Goal: Task Accomplishment & Management: Use online tool/utility

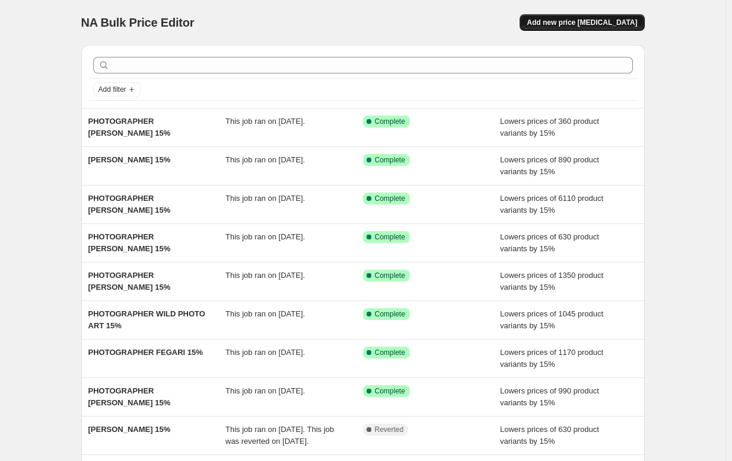
click at [571, 24] on span "Add new price [MEDICAL_DATA]" at bounding box center [582, 22] width 110 height 9
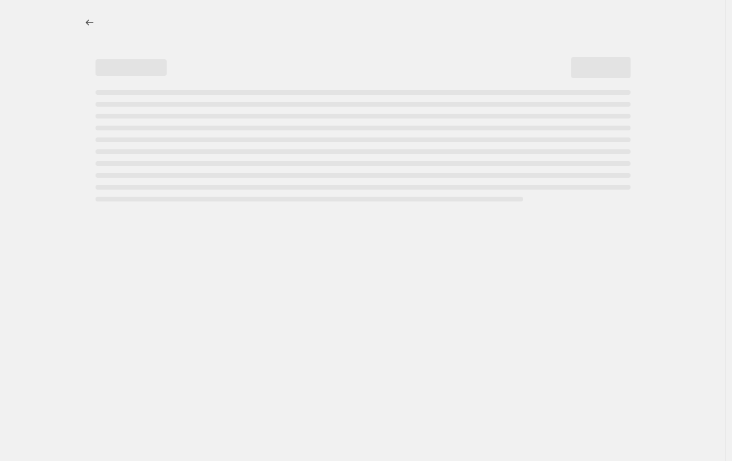
select select "percentage"
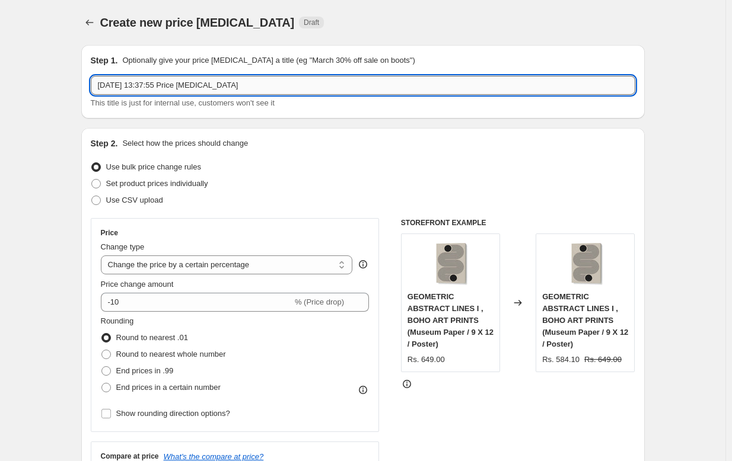
drag, startPoint x: 263, startPoint y: 84, endPoint x: 136, endPoint y: 77, distance: 127.1
click at [136, 77] on input "[DATE] 13:37:55 Price [MEDICAL_DATA]" at bounding box center [363, 85] width 544 height 19
paste input "[PERSON_NAME]"
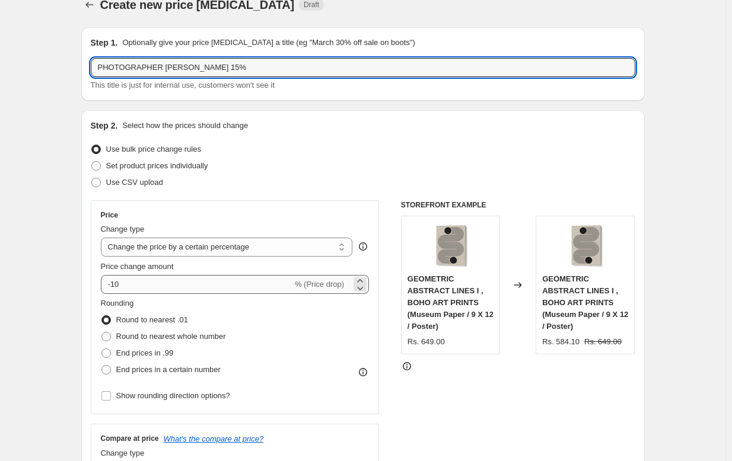
scroll to position [18, 0]
type input "PHOTOGRAPHER [PERSON_NAME] 15%"
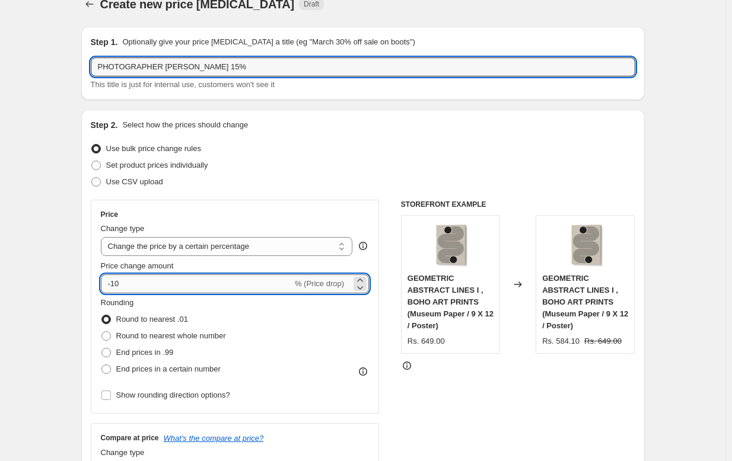
click at [133, 282] on input "-10" at bounding box center [197, 284] width 192 height 19
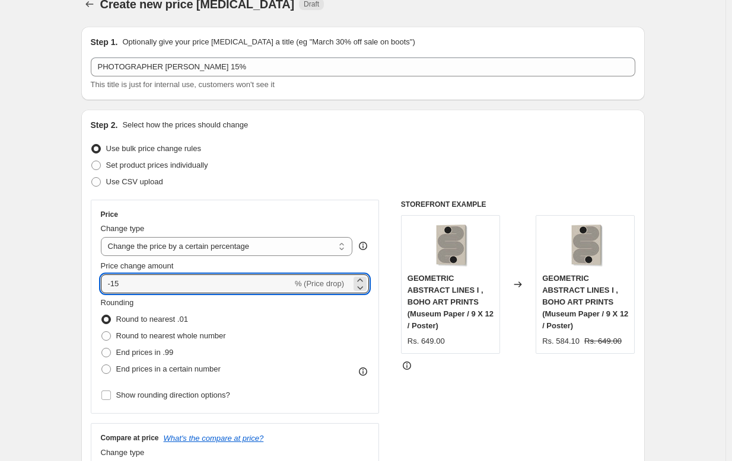
type input "-15"
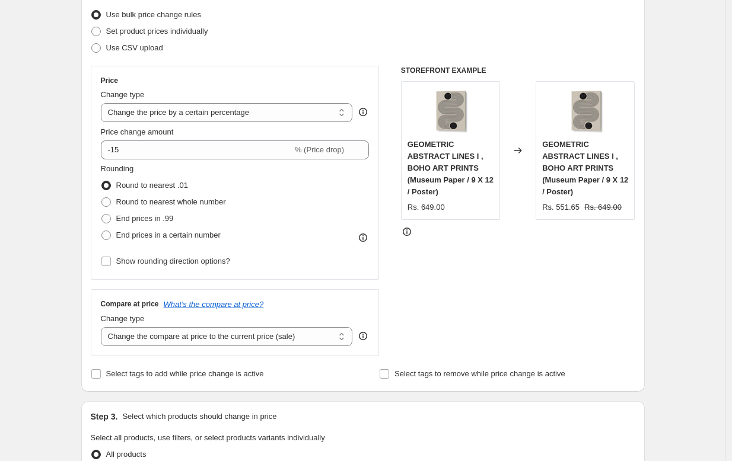
scroll to position [350, 0]
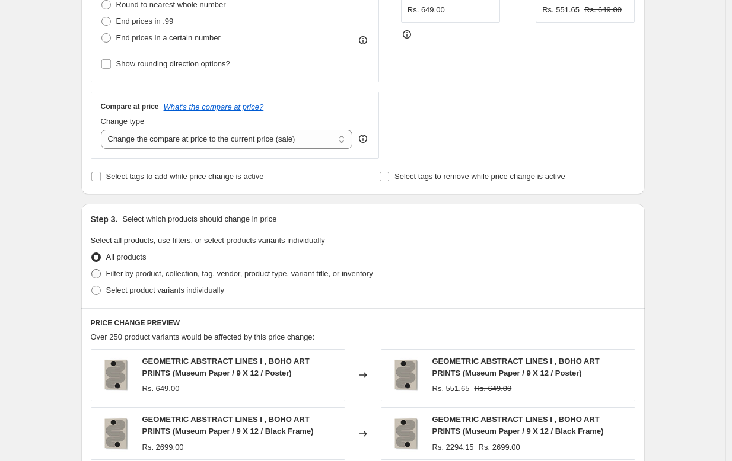
click at [170, 271] on span "Filter by product, collection, tag, vendor, product type, variant title, or inv…" at bounding box center [239, 273] width 267 height 9
click at [92, 270] on input "Filter by product, collection, tag, vendor, product type, variant title, or inv…" at bounding box center [91, 269] width 1 height 1
radio input "true"
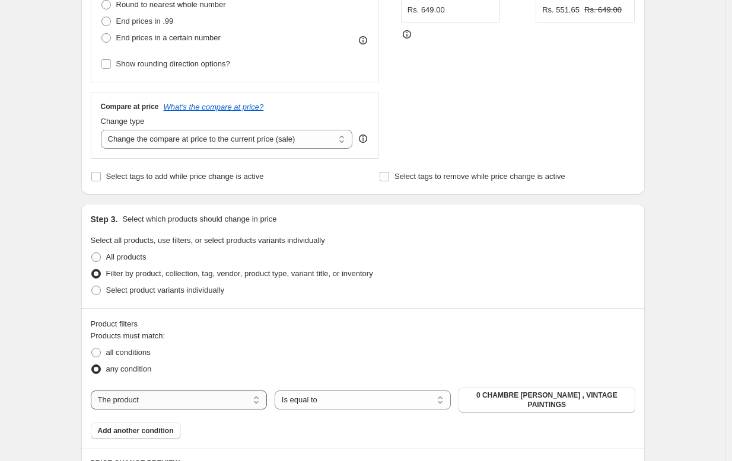
click at [193, 403] on select "The product The product's collection The product's tag The product's vendor The…" at bounding box center [179, 400] width 176 height 19
select select "collection"
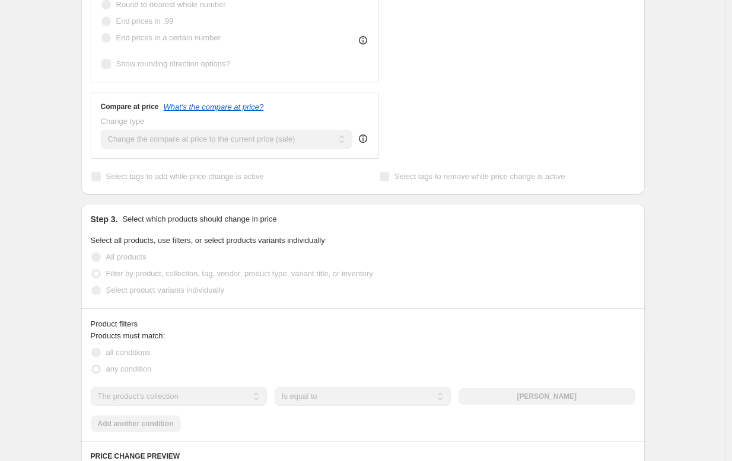
scroll to position [566, 0]
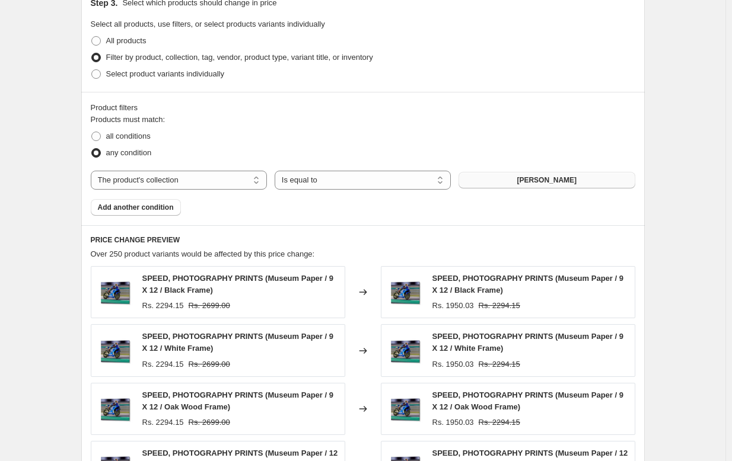
click at [554, 174] on button "[PERSON_NAME]" at bounding box center [546, 180] width 176 height 17
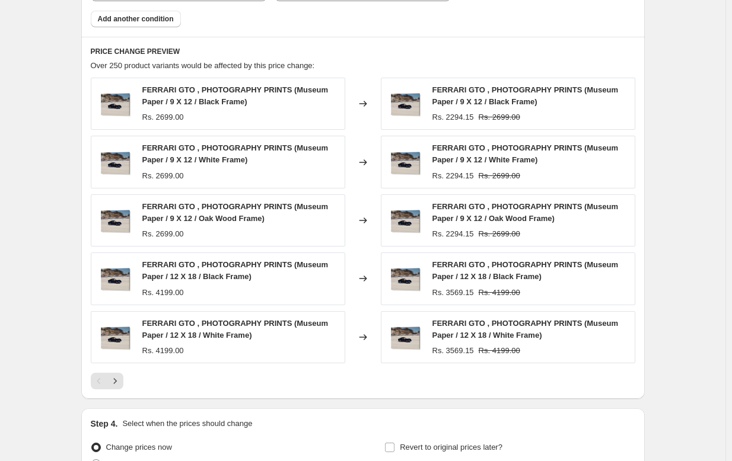
scroll to position [875, 0]
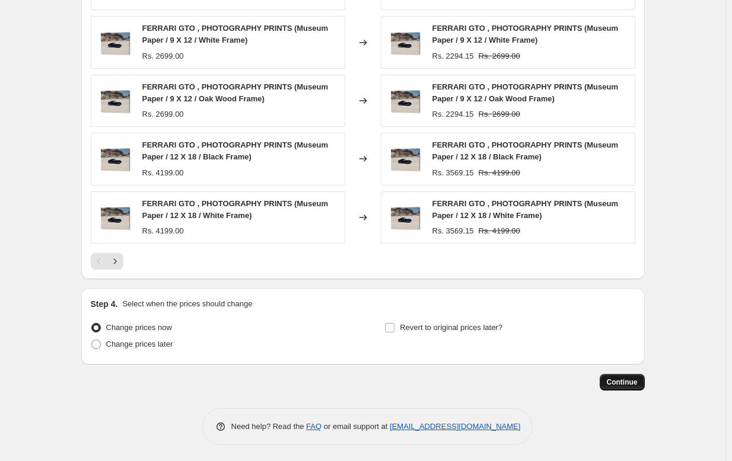
click at [614, 381] on span "Continue" at bounding box center [622, 382] width 31 height 9
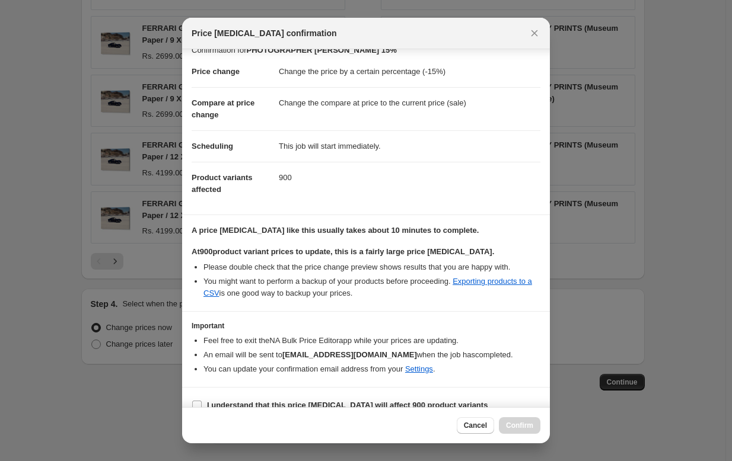
scroll to position [41, 0]
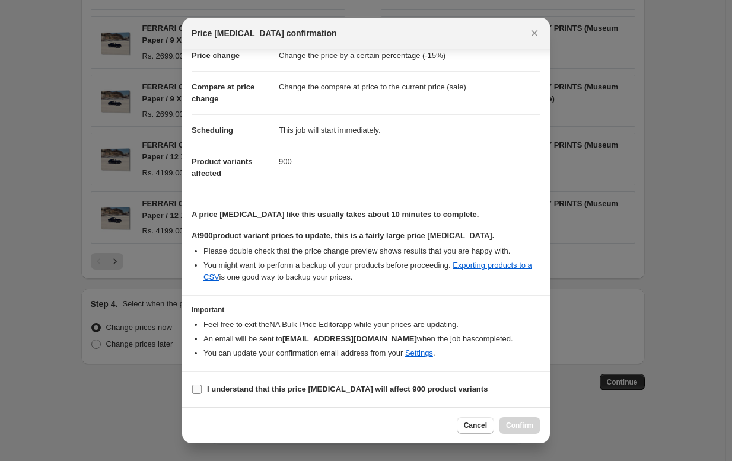
click at [444, 391] on b "I understand that this price [MEDICAL_DATA] will affect 900 product variants" at bounding box center [347, 389] width 281 height 9
click at [202, 391] on input "I understand that this price [MEDICAL_DATA] will affect 900 product variants" at bounding box center [196, 389] width 9 height 9
checkbox input "true"
click at [516, 428] on span "Confirm" at bounding box center [519, 425] width 27 height 9
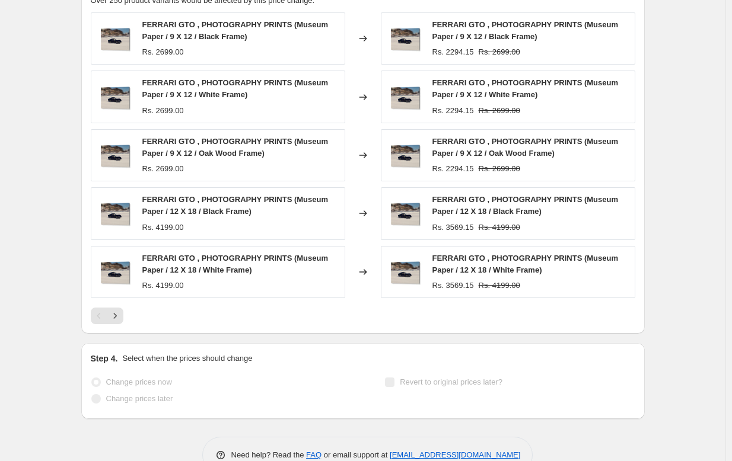
scroll to position [906, 0]
select select "percentage"
select select "collection"
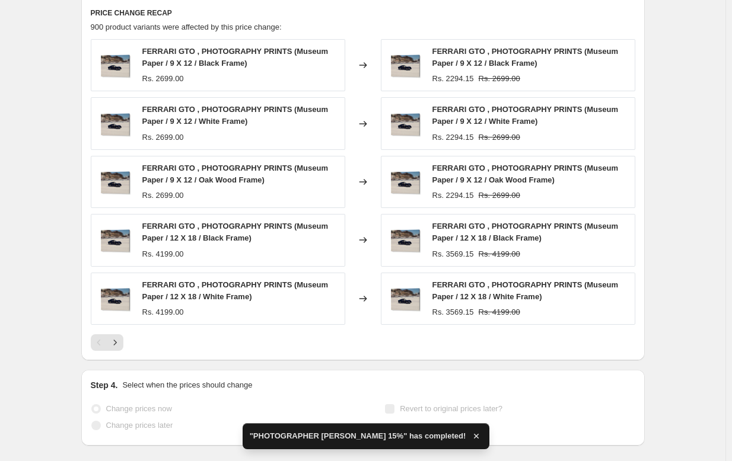
scroll to position [0, 0]
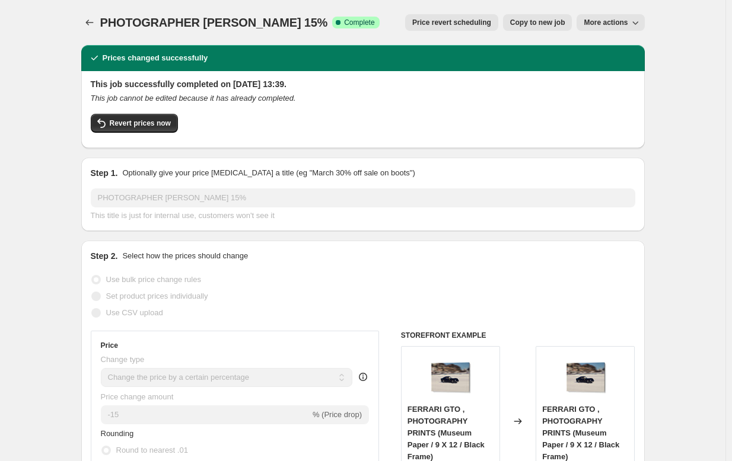
click at [90, 20] on icon "Price change jobs" at bounding box center [90, 23] width 12 height 12
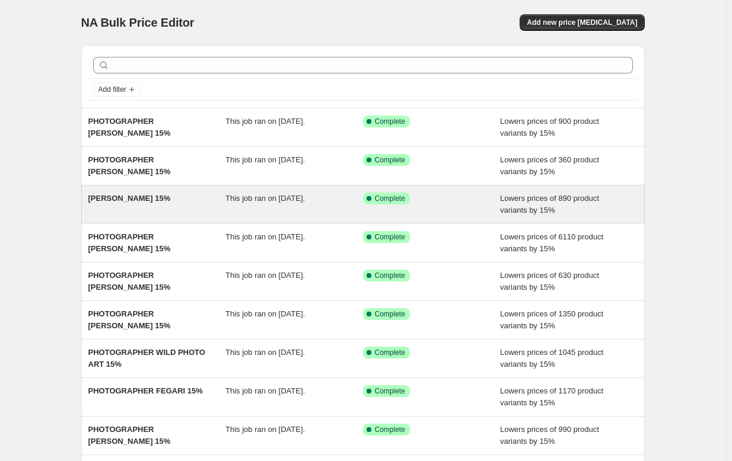
click at [120, 196] on span "[PERSON_NAME] 15%" at bounding box center [129, 198] width 82 height 9
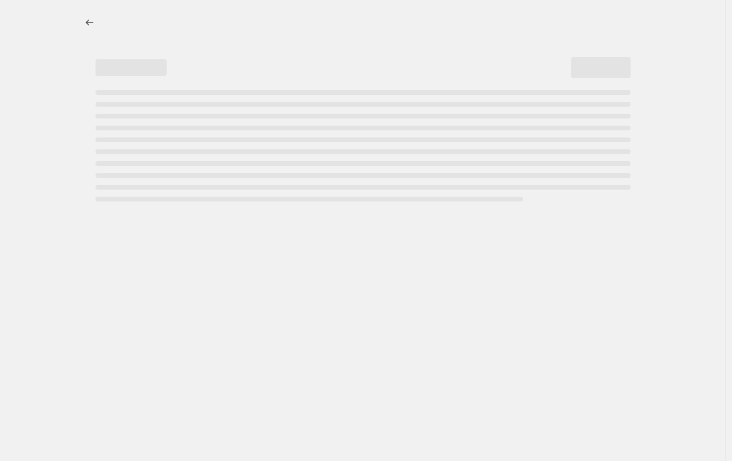
select select "percentage"
select select "collection"
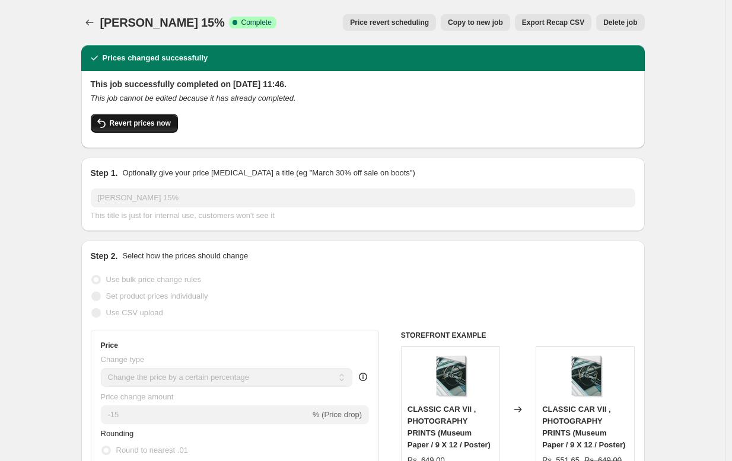
click at [136, 120] on span "Revert prices now" at bounding box center [140, 123] width 61 height 9
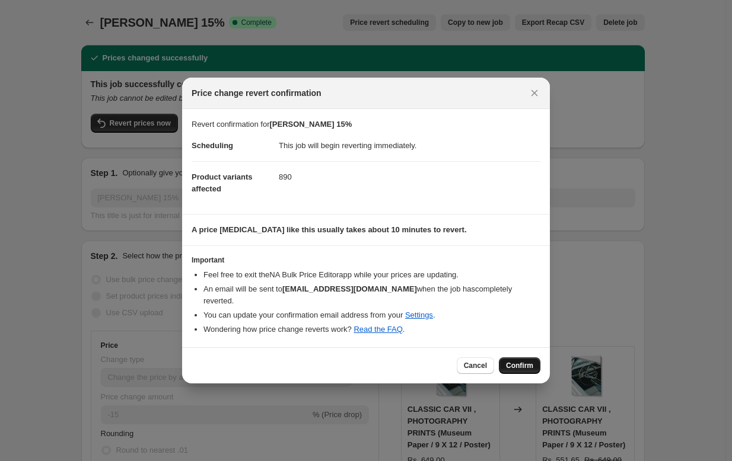
click at [528, 365] on span "Confirm" at bounding box center [519, 365] width 27 height 9
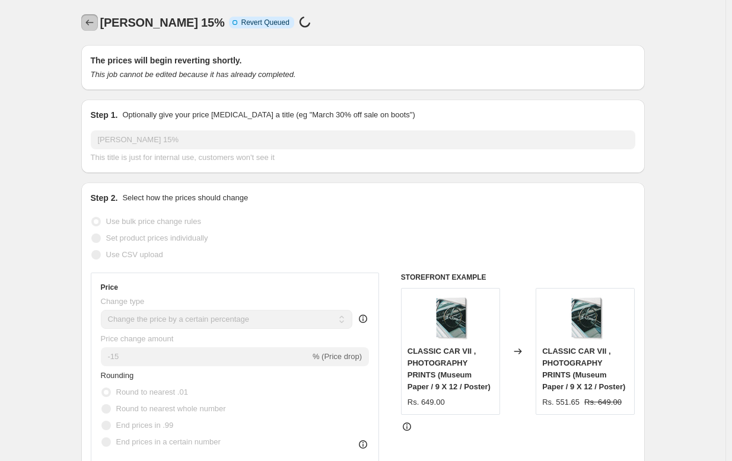
click at [94, 28] on icon "Price change jobs" at bounding box center [90, 23] width 12 height 12
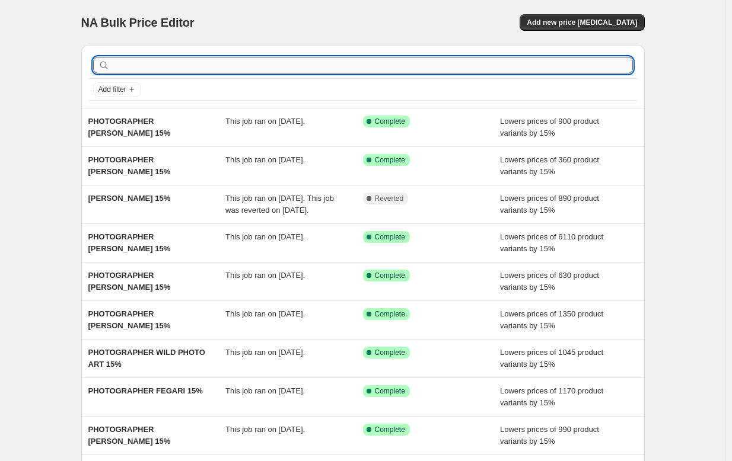
click at [145, 68] on input "text" at bounding box center [372, 65] width 521 height 17
click at [598, 31] on div "NA Bulk Price Editor. This page is ready NA Bulk Price Editor Add new price cha…" at bounding box center [362, 22] width 563 height 45
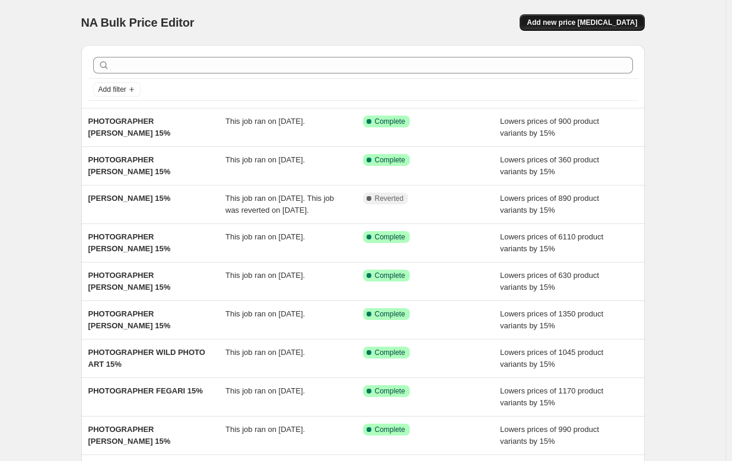
click at [597, 25] on span "Add new price [MEDICAL_DATA]" at bounding box center [582, 22] width 110 height 9
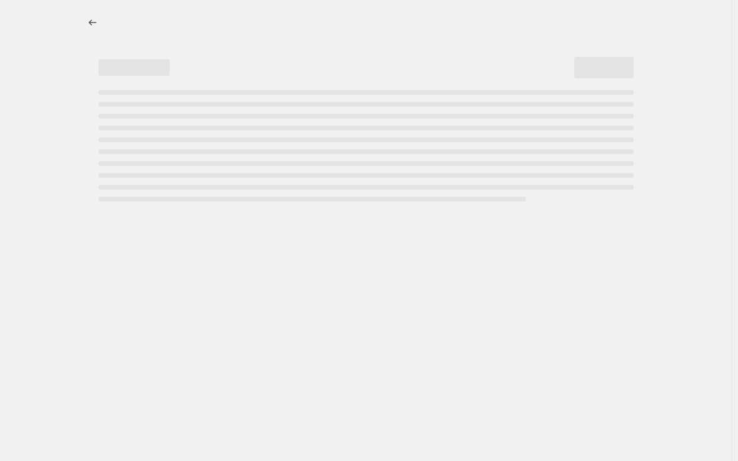
select select "percentage"
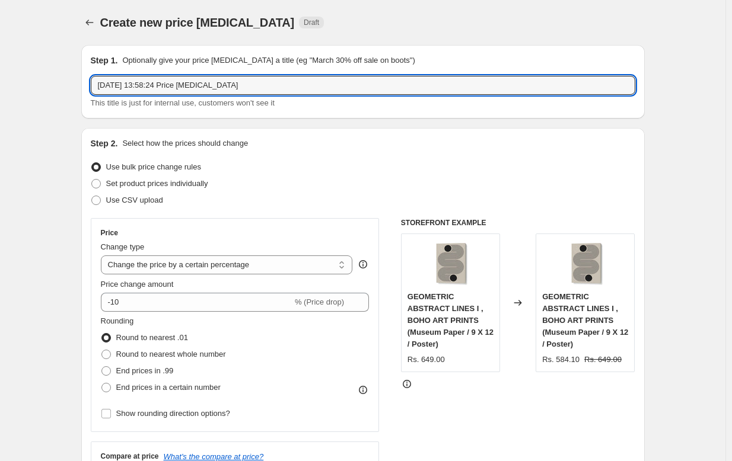
drag, startPoint x: 284, startPoint y: 91, endPoint x: 60, endPoint y: 88, distance: 224.2
paste input "Bethany Young"
paste input "[PERSON_NAME]"
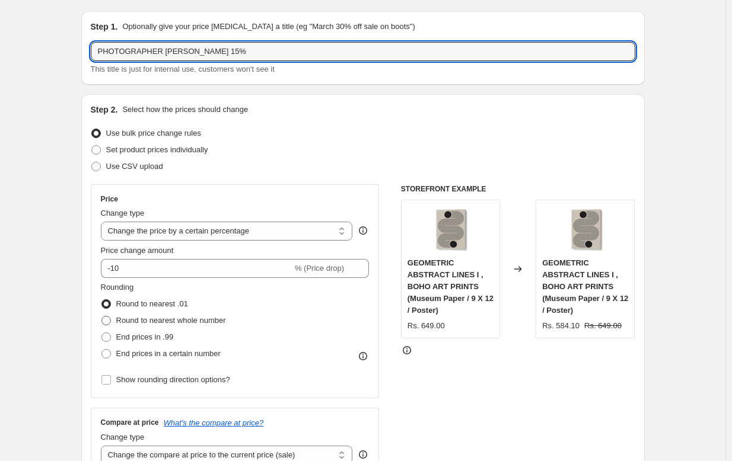
scroll to position [87, 0]
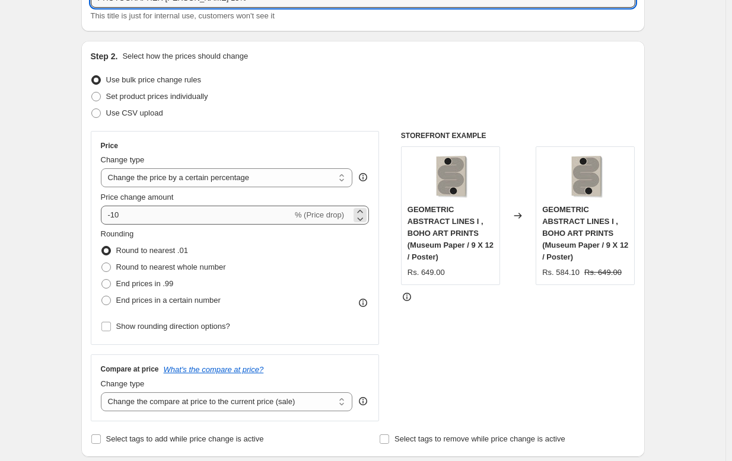
type input "PHOTOGRAPHER BETHANY YOUNG 15%"
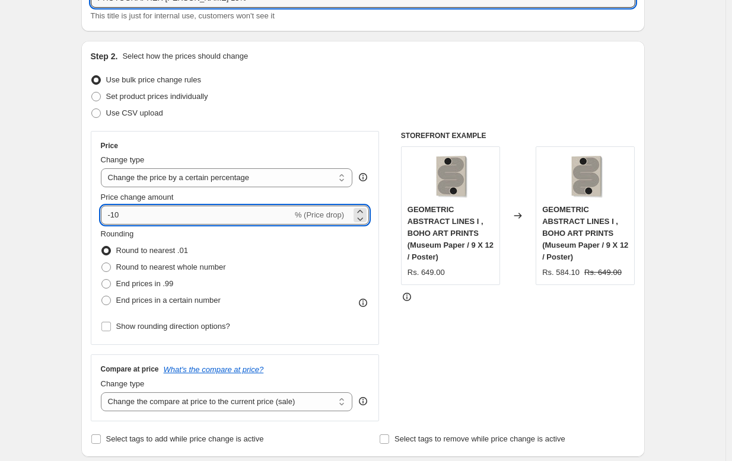
click at [146, 218] on input "-10" at bounding box center [197, 215] width 192 height 19
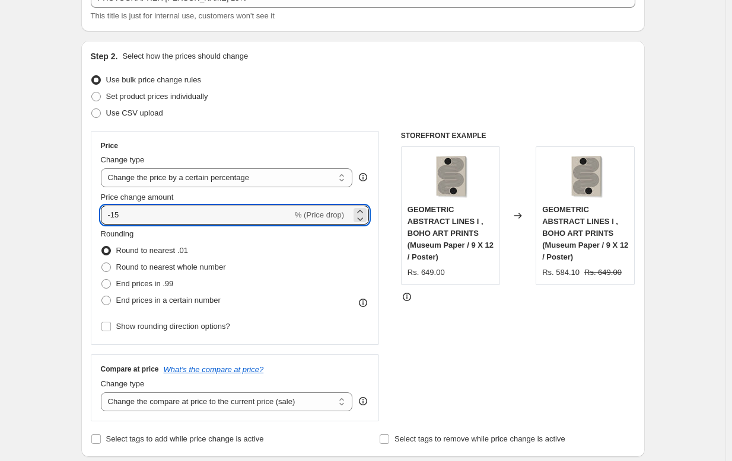
type input "-15"
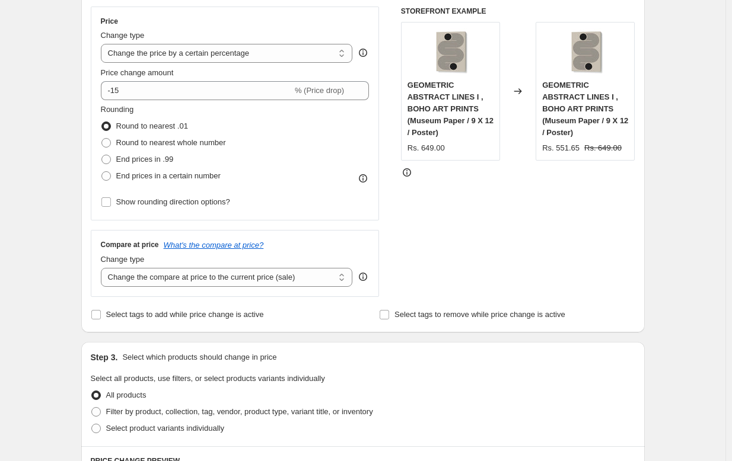
scroll to position [445, 0]
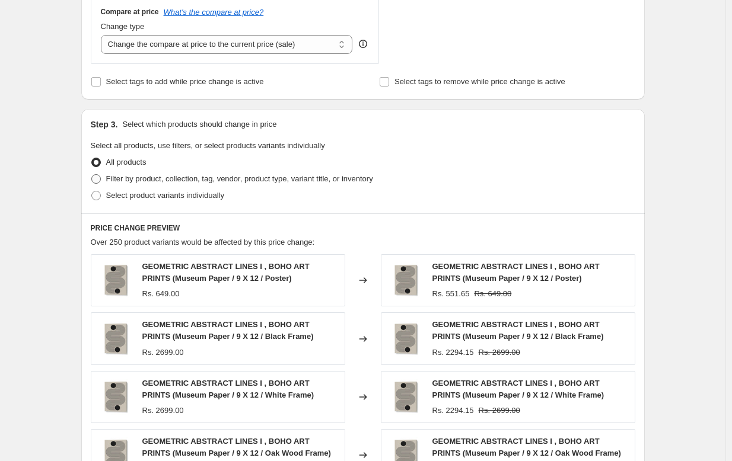
click at [145, 180] on span "Filter by product, collection, tag, vendor, product type, variant title, or inv…" at bounding box center [239, 178] width 267 height 9
click at [92, 175] on input "Filter by product, collection, tag, vendor, product type, variant title, or inv…" at bounding box center [91, 174] width 1 height 1
radio input "true"
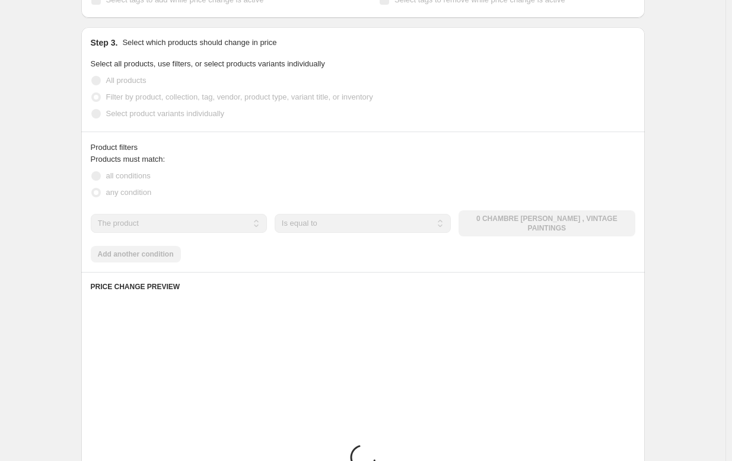
scroll to position [547, 0]
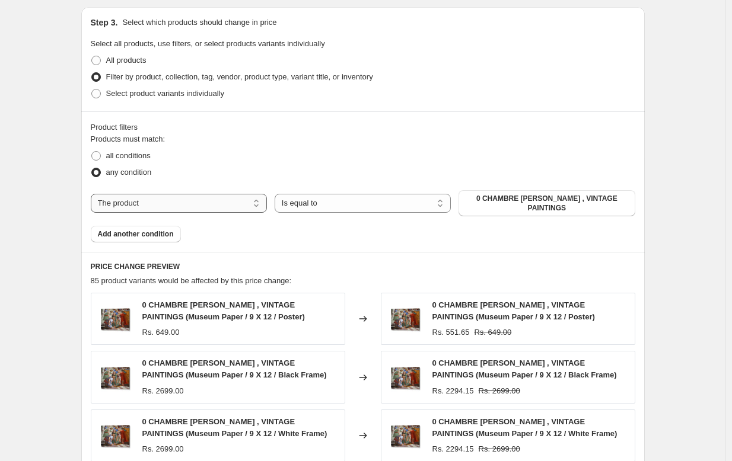
click at [158, 204] on select "The product The product's collection The product's tag The product's vendor The…" at bounding box center [179, 203] width 176 height 19
select select "collection"
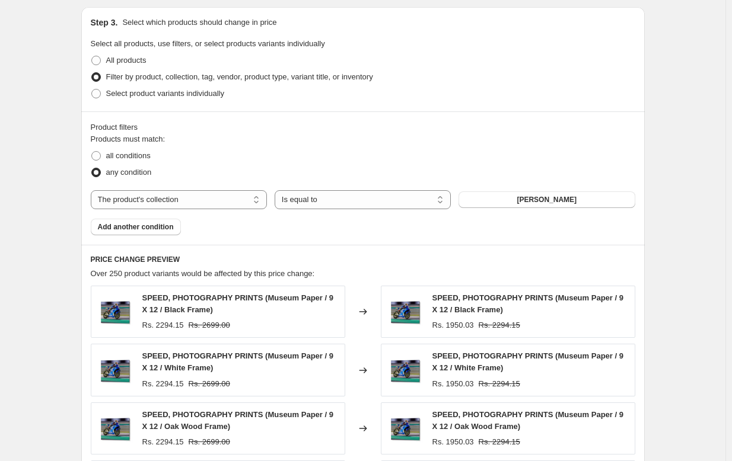
click at [556, 200] on span "[PERSON_NAME]" at bounding box center [547, 199] width 60 height 9
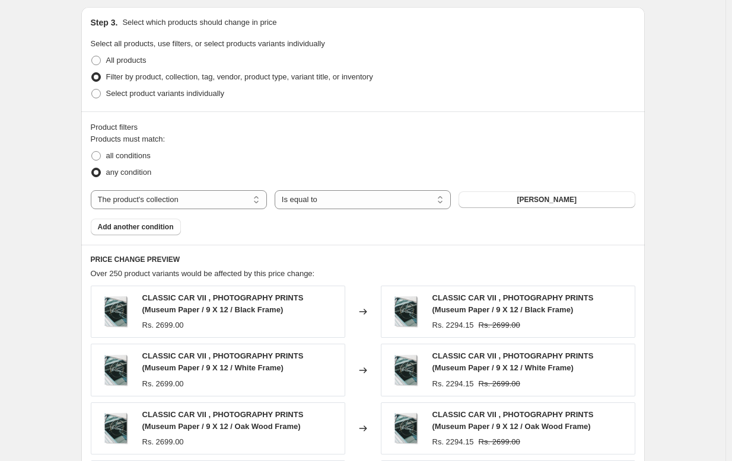
scroll to position [875, 0]
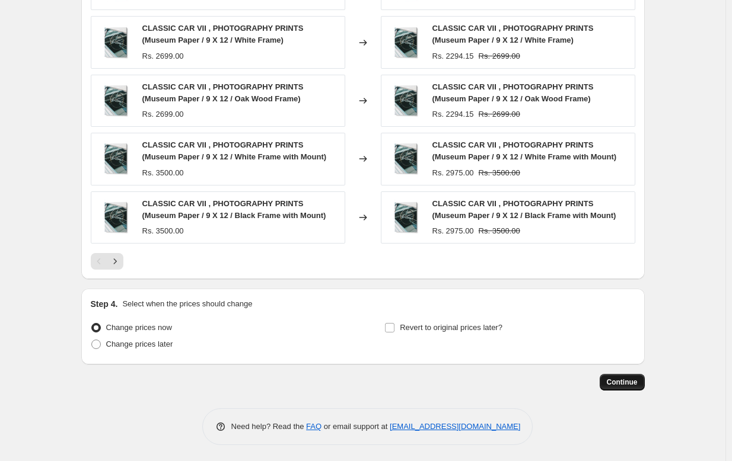
click at [619, 382] on span "Continue" at bounding box center [622, 382] width 31 height 9
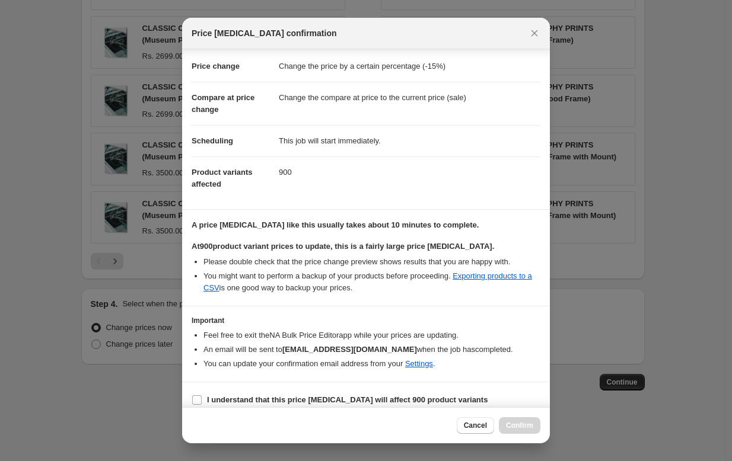
scroll to position [41, 0]
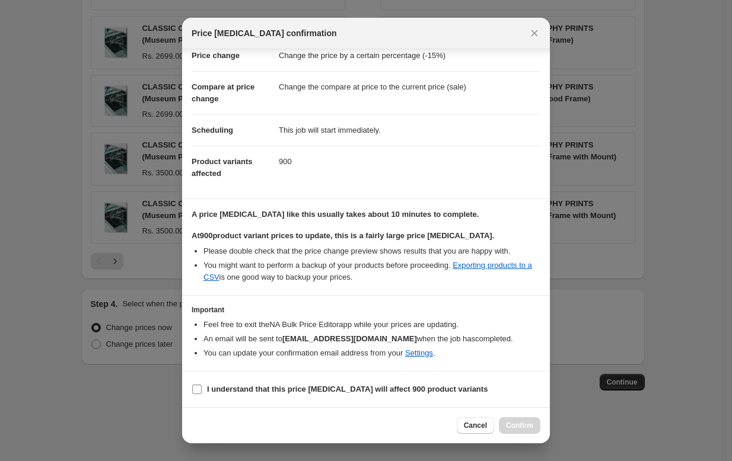
click at [372, 386] on b "I understand that this price [MEDICAL_DATA] will affect 900 product variants" at bounding box center [347, 389] width 281 height 9
click at [202, 386] on input "I understand that this price [MEDICAL_DATA] will affect 900 product variants" at bounding box center [196, 389] width 9 height 9
checkbox input "true"
click at [526, 428] on span "Confirm" at bounding box center [519, 425] width 27 height 9
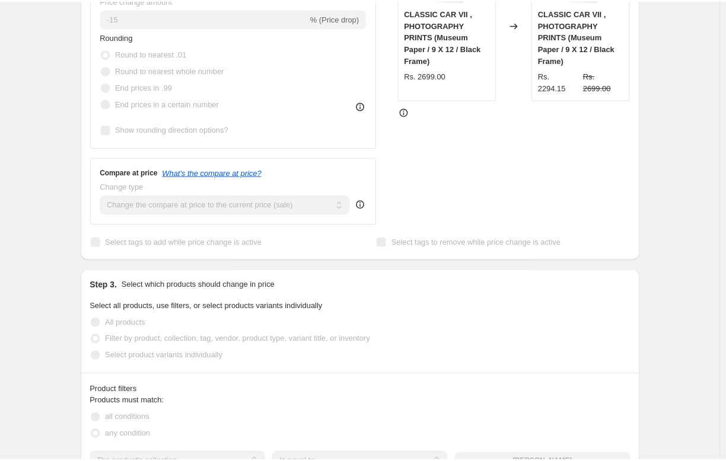
scroll to position [400, 0]
